Goal: Task Accomplishment & Management: Manage account settings

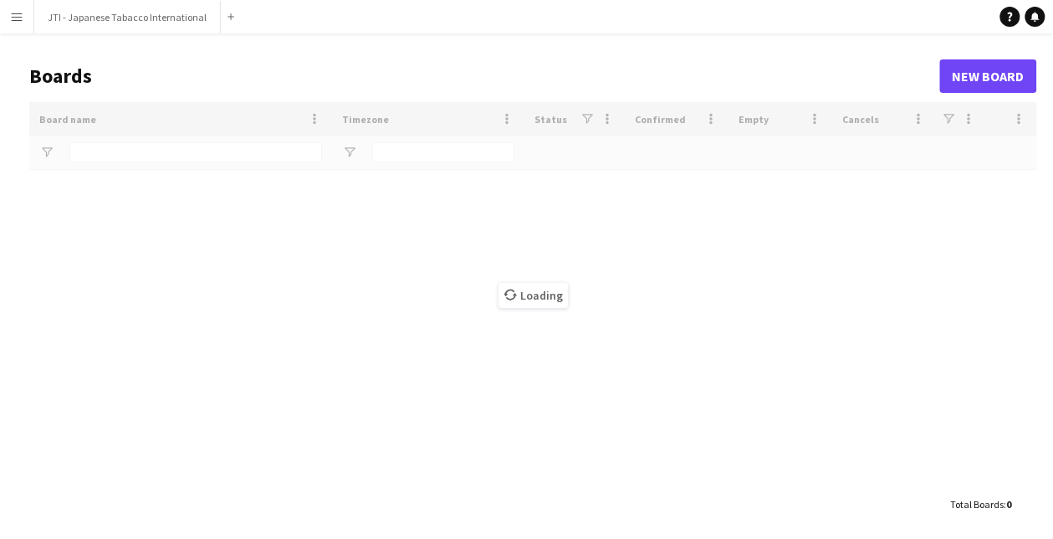
type input "***"
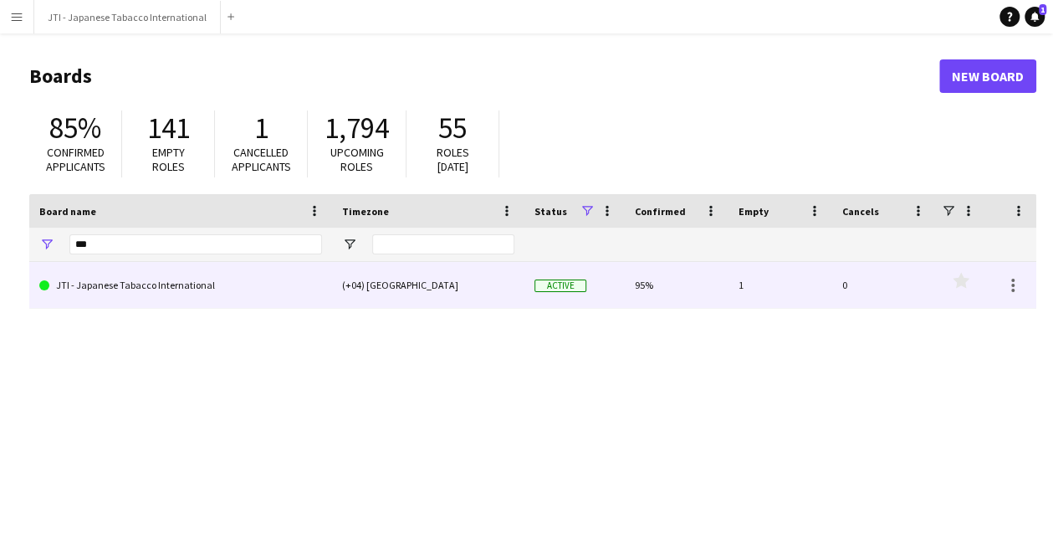
click at [209, 279] on link "JTI - Japanese Tabacco International" at bounding box center [180, 285] width 283 height 47
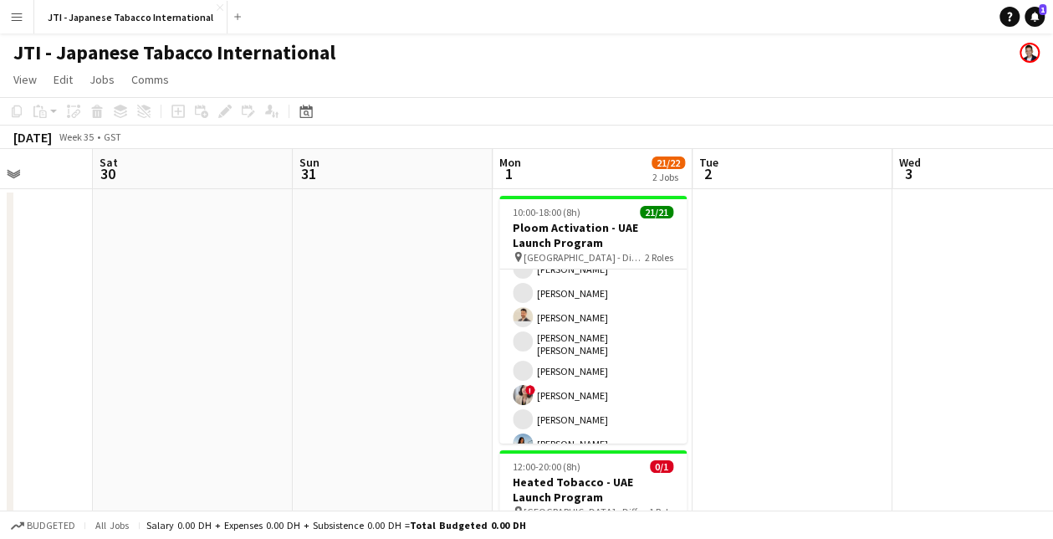
scroll to position [310, 0]
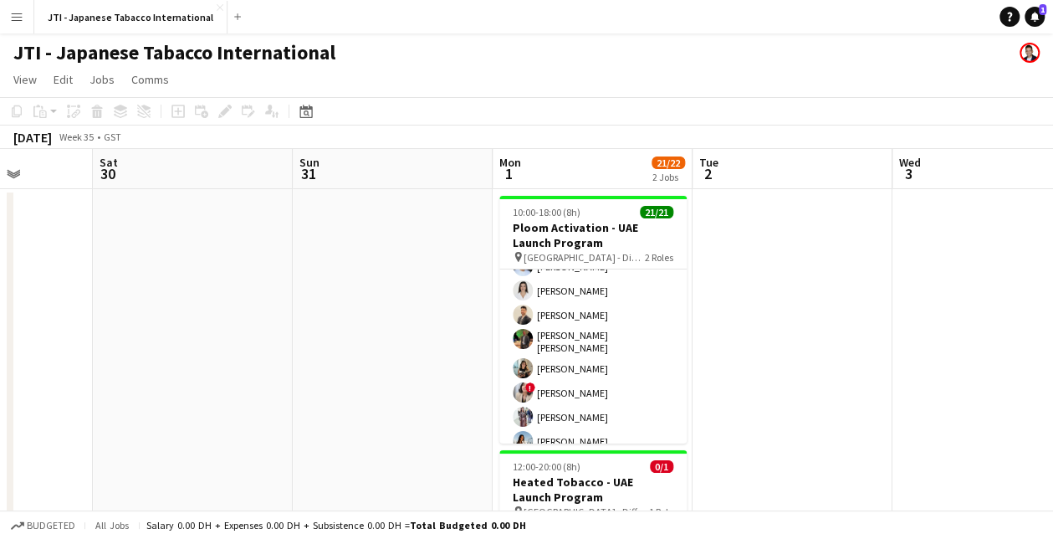
click at [599, 391] on app-card-role "Brand Ambassador 19/19 10:00-18:00 (8h) [PERSON_NAME] [PERSON_NAME] [PERSON_NAM…" at bounding box center [592, 208] width 187 height 498
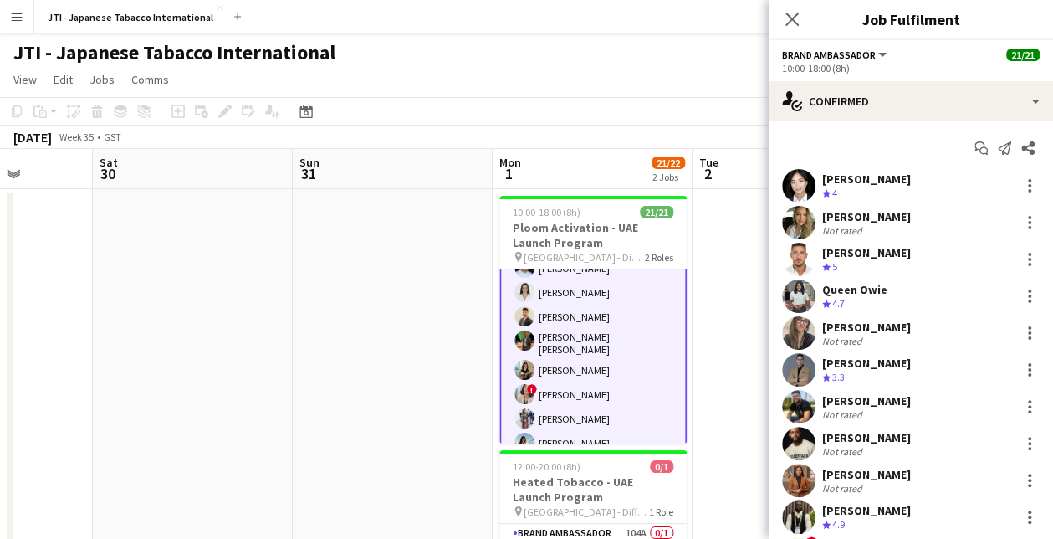
scroll to position [312, 0]
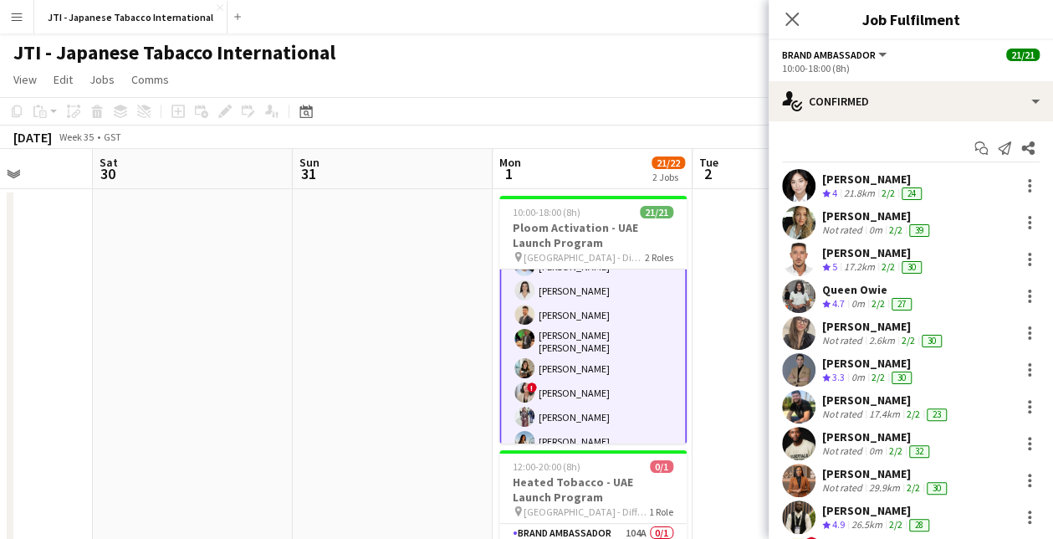
click at [716, 371] on app-date-cell at bounding box center [793, 402] width 200 height 427
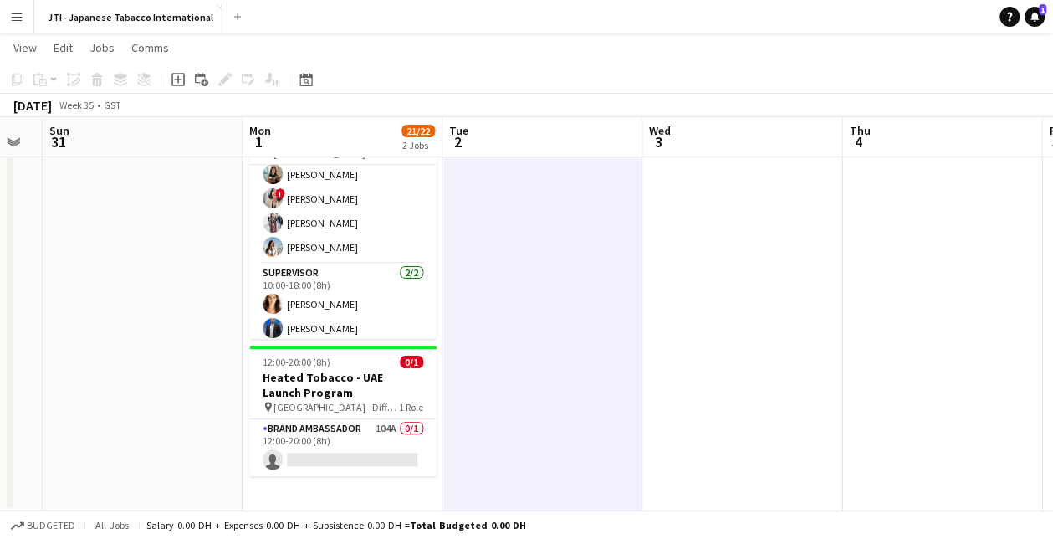
scroll to position [0, 0]
